Goal: Task Accomplishment & Management: Manage account settings

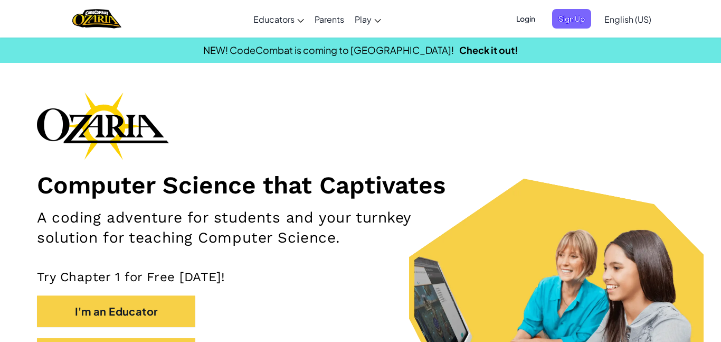
click at [524, 13] on span "Login" at bounding box center [526, 19] width 32 height 20
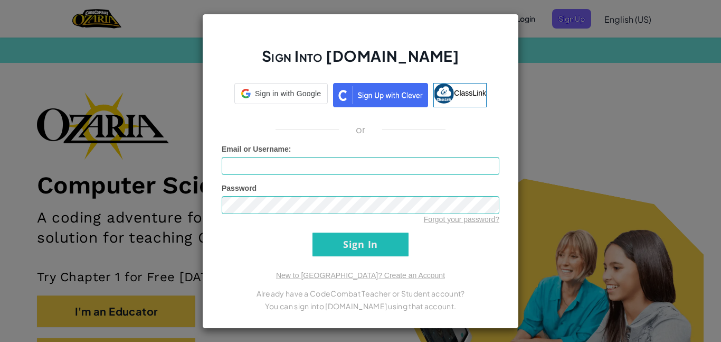
click at [524, 13] on div "Sign Into [DOMAIN_NAME] Sign in with Google Sign in with Google. Opens in new t…" at bounding box center [360, 171] width 721 height 342
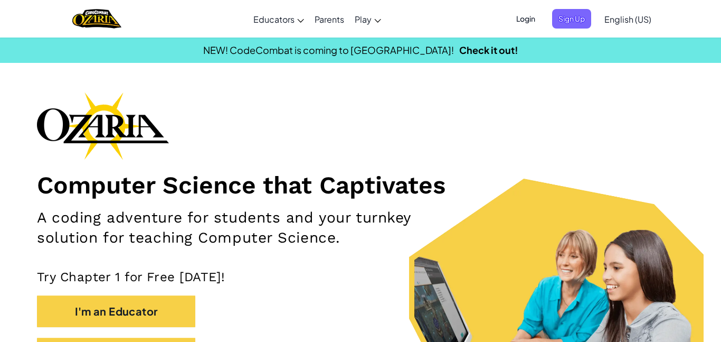
click at [529, 15] on span "Login" at bounding box center [526, 19] width 32 height 20
